Goal: Task Accomplishment & Management: Manage account settings

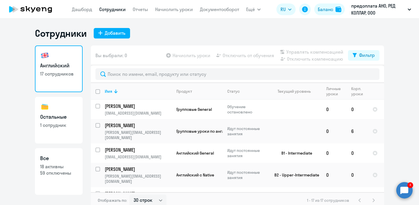
select select "30"
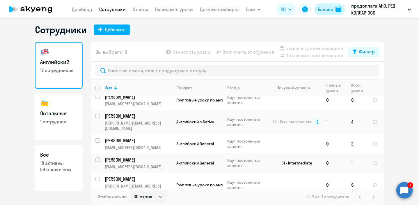
click at [327, 12] on div "Баланс" at bounding box center [325, 9] width 15 height 7
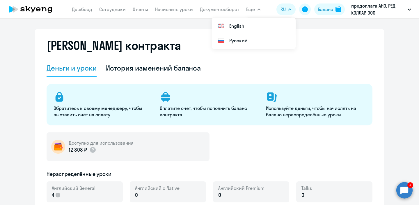
select select "english_adult_not_native_speaker"
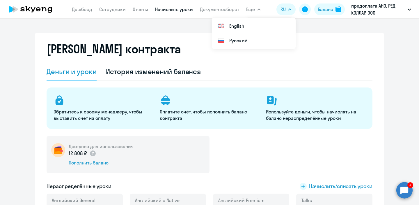
click at [178, 7] on link "Начислить уроки" at bounding box center [174, 9] width 38 height 6
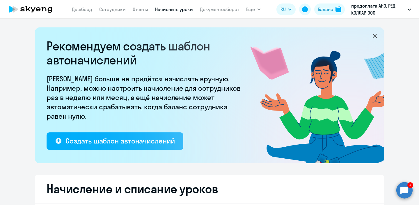
select select "10"
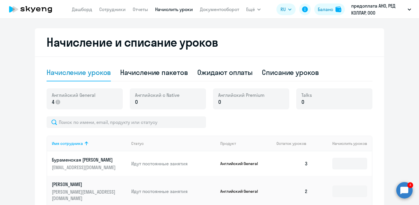
scroll to position [147, 0]
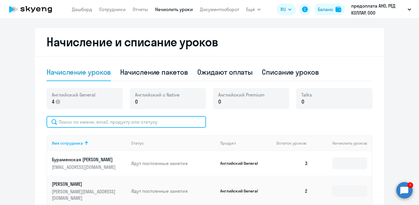
click at [113, 120] on input "text" at bounding box center [127, 122] width 160 height 12
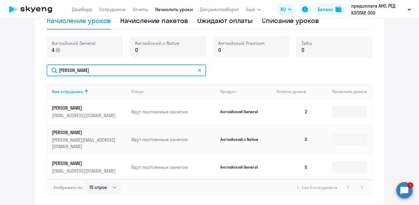
scroll to position [201, 0]
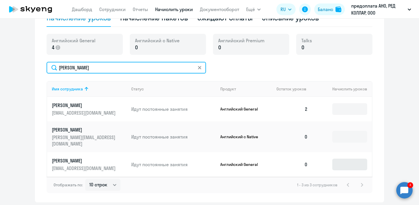
type input "[PERSON_NAME]"
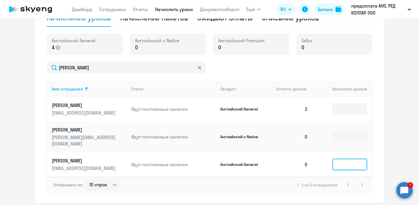
click at [350, 158] on input at bounding box center [350, 164] width 35 height 12
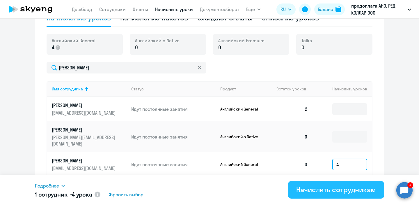
type input "4"
click at [332, 192] on div "Начислить сотрудникам" at bounding box center [336, 189] width 80 height 9
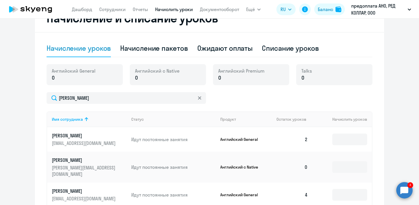
scroll to position [169, 0]
